Goal: Transaction & Acquisition: Purchase product/service

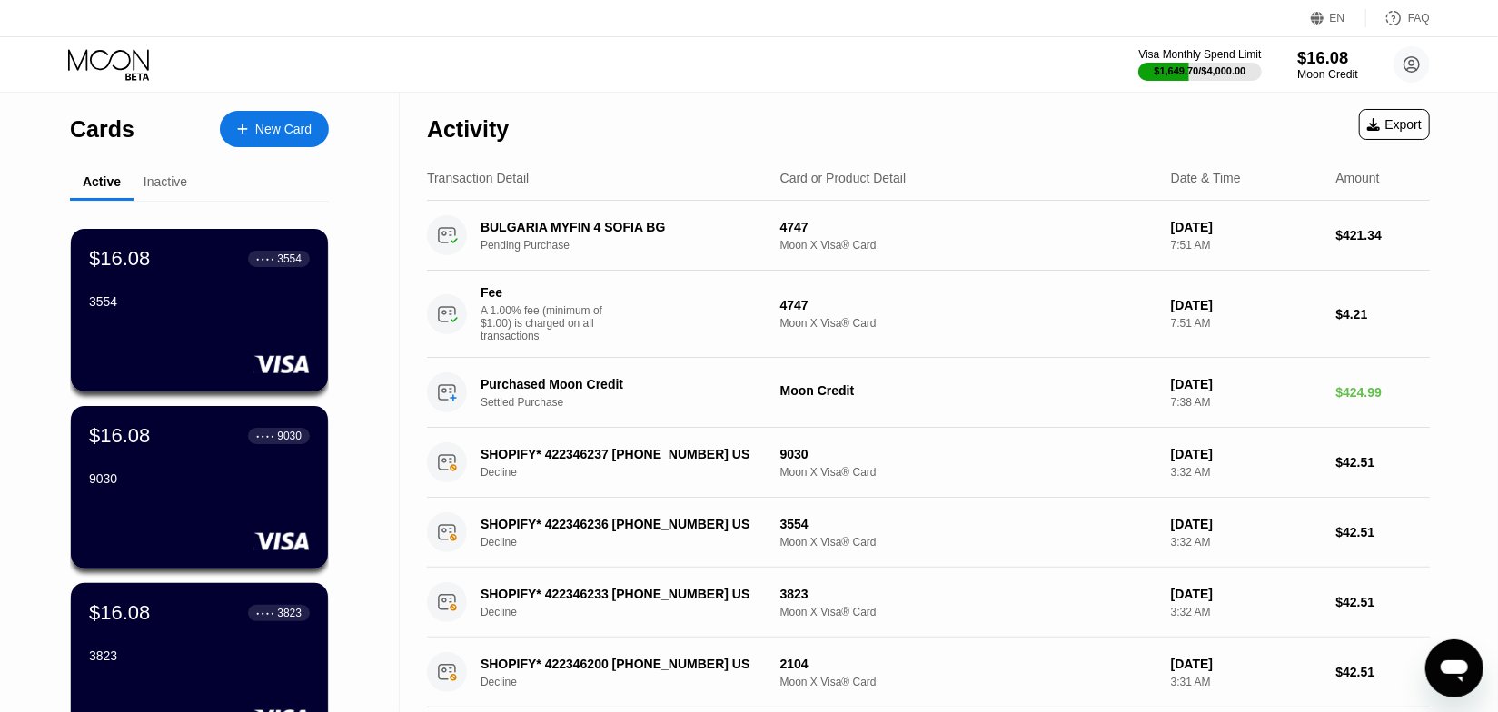
click at [1305, 72] on div "Moon Credit" at bounding box center [1327, 74] width 61 height 13
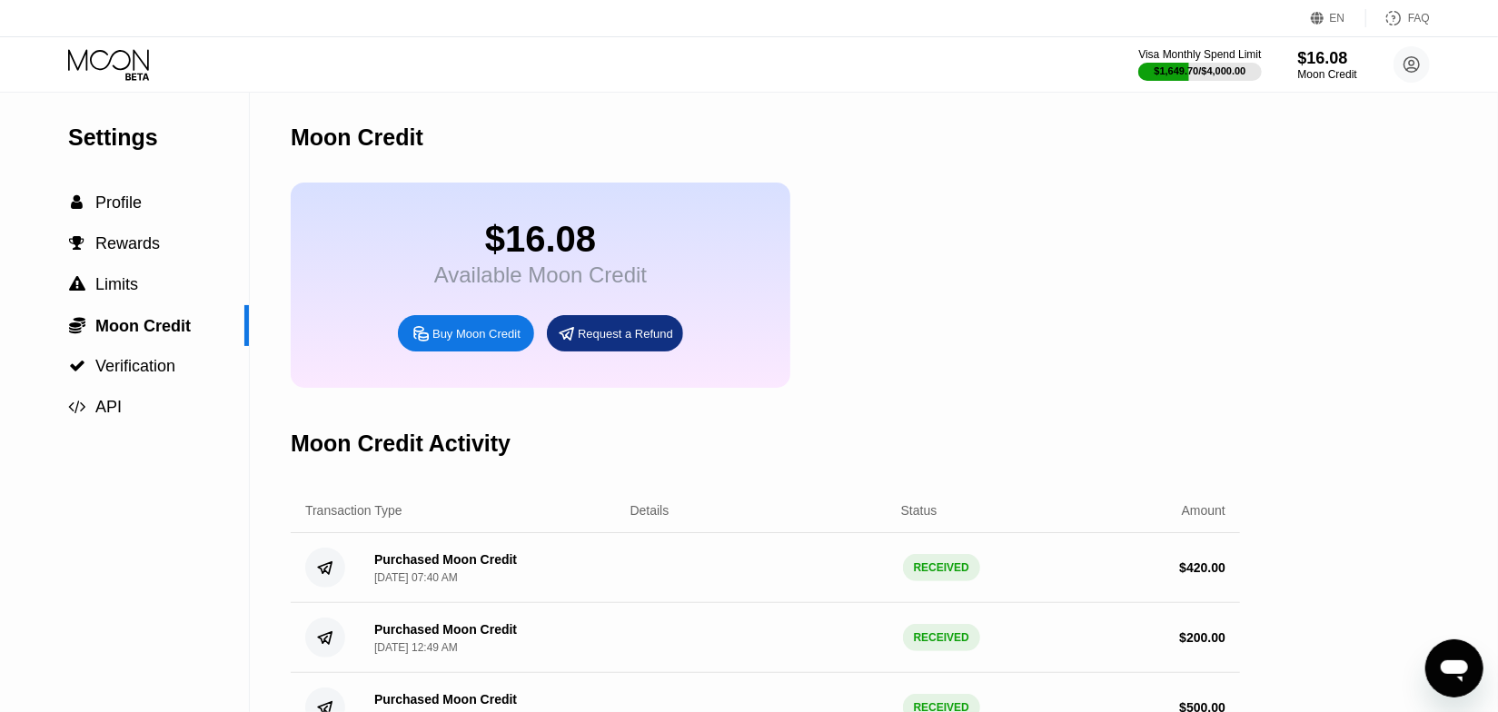
click at [471, 342] on div "Buy Moon Credit" at bounding box center [476, 333] width 88 height 15
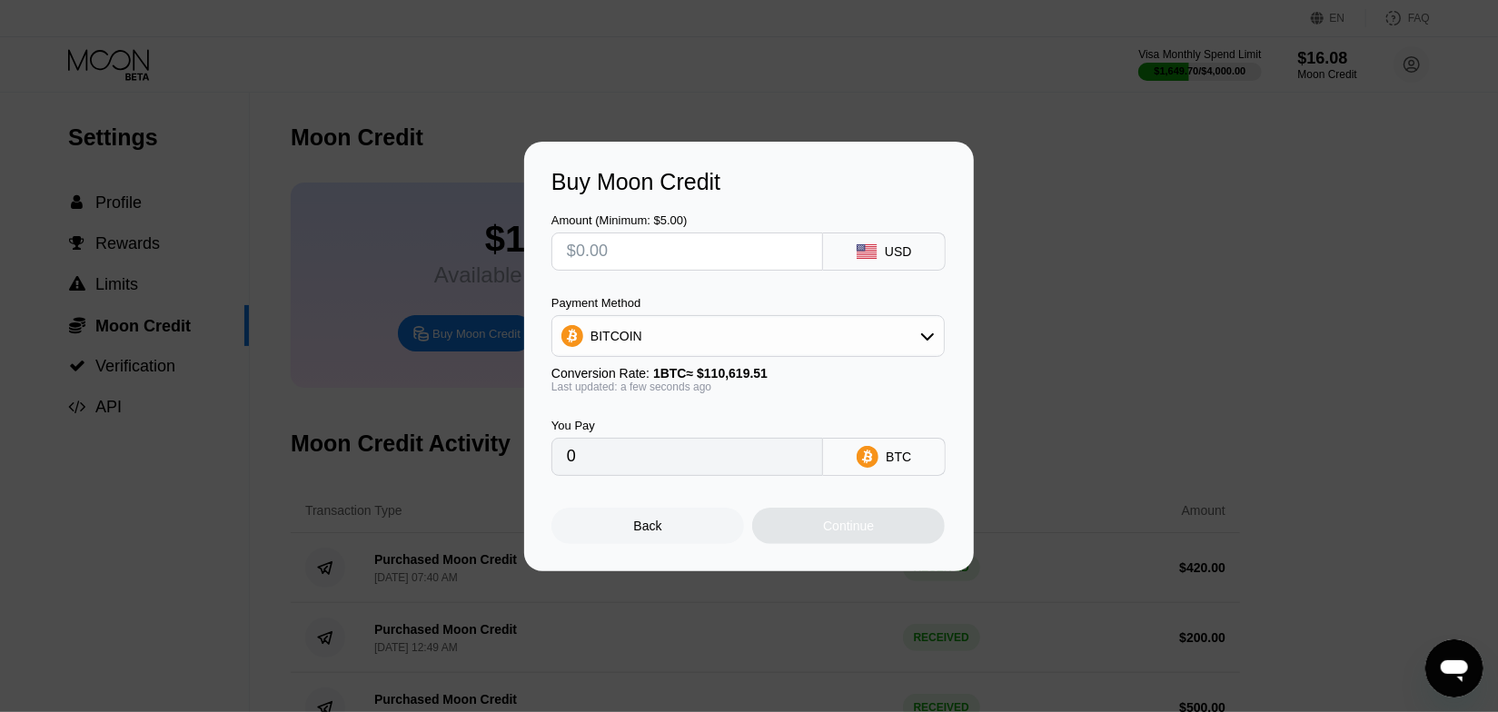
click at [652, 246] on input "text" at bounding box center [687, 251] width 241 height 36
click at [1019, 147] on div "Buy Moon Credit Amount (Minimum: $5.00) USD Payment Method BITCOIN Conversion R…" at bounding box center [749, 357] width 1498 height 430
